Goal: Information Seeking & Learning: Learn about a topic

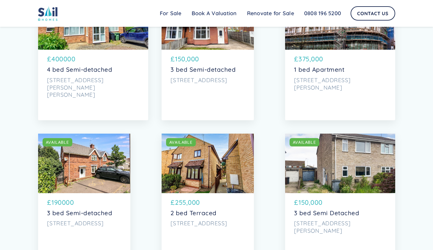
scroll to position [394, 0]
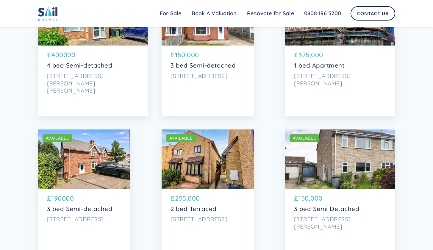
drag, startPoint x: 176, startPoint y: 94, endPoint x: 421, endPoint y: 46, distance: 249.1
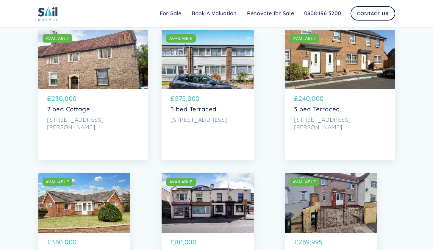
scroll to position [629, 0]
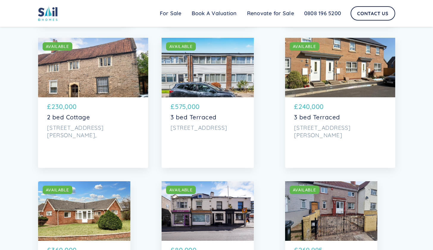
click at [190, 111] on p "575,000" at bounding box center [187, 107] width 25 height 10
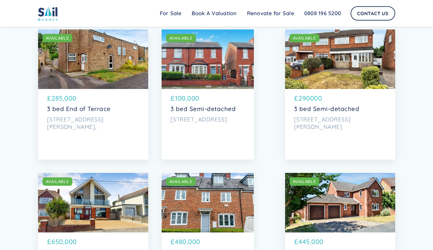
scroll to position [928, 0]
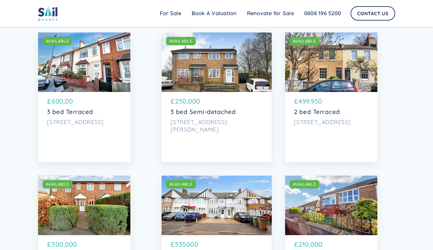
scroll to position [1905, 0]
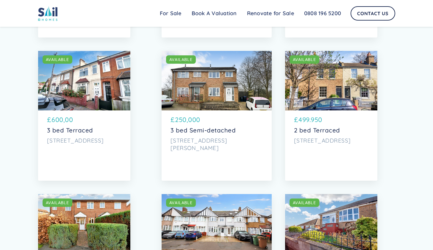
click at [322, 125] on p "499.950" at bounding box center [310, 120] width 24 height 10
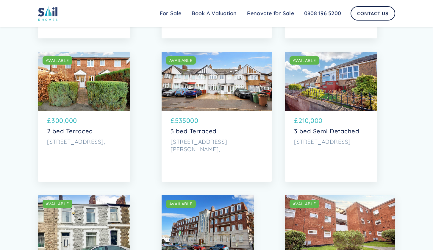
scroll to position [2048, 0]
click at [228, 130] on div "SOLD AVAILABLE £ 535000 3 bed Terraced 57 Russell Road, London," at bounding box center [217, 135] width 110 height 49
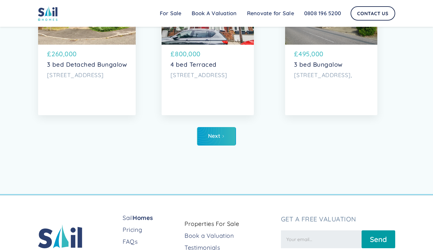
scroll to position [3018, 0]
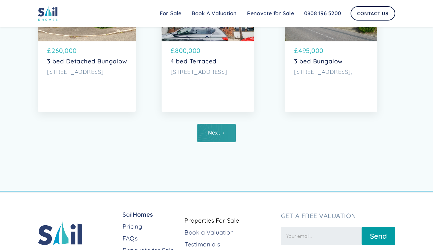
click at [221, 142] on link "Next" at bounding box center [216, 133] width 39 height 18
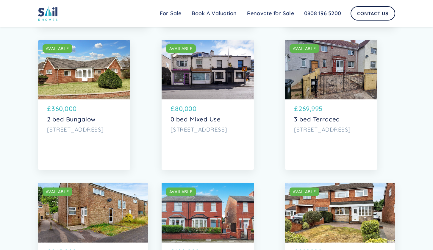
scroll to position [769, 0]
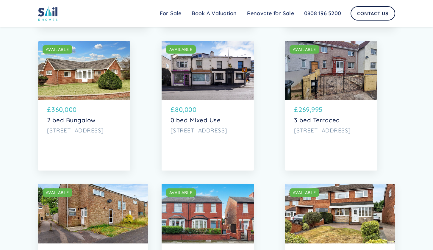
click at [334, 94] on div "SOLD AVAILABLE" at bounding box center [331, 70] width 92 height 59
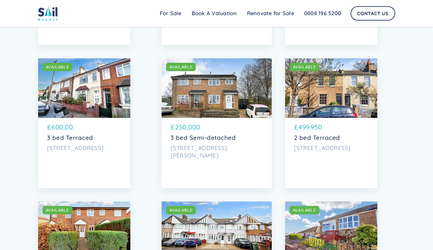
scroll to position [1899, 0]
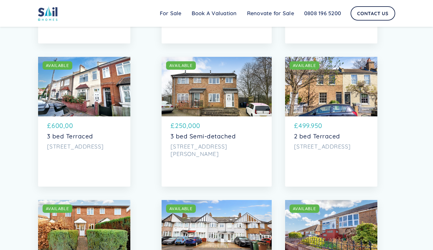
click at [70, 134] on div "SOLD AVAILABLE £ 600,00 3 bed Terraced 31, Wearside Road, London" at bounding box center [84, 136] width 92 height 41
click at [73, 134] on div "SOLD AVAILABLE £ 600,00 3 bed Terraced 31, Wearside Road, London" at bounding box center [84, 136] width 92 height 41
click at [61, 131] on p "600,00" at bounding box center [61, 126] width 21 height 10
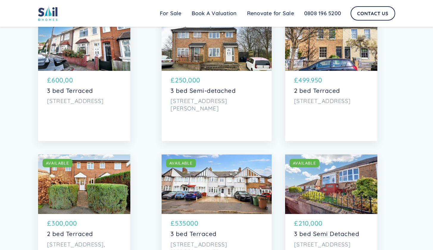
scroll to position [1941, 0]
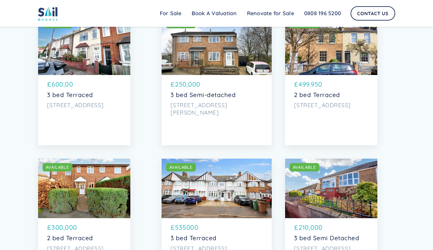
click at [345, 75] on div "SOLD AVAILABLE" at bounding box center [331, 44] width 92 height 59
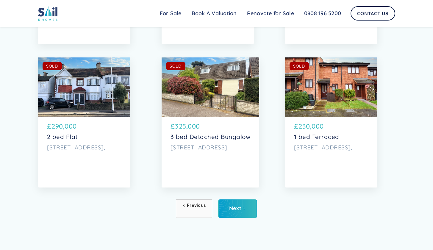
scroll to position [2967, 0]
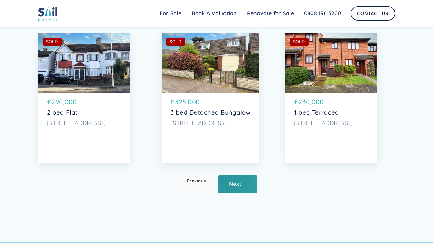
click at [234, 187] on div "Next" at bounding box center [235, 184] width 12 height 6
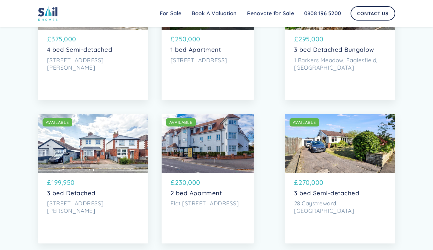
scroll to position [1278, 0]
